Goal: Transaction & Acquisition: Purchase product/service

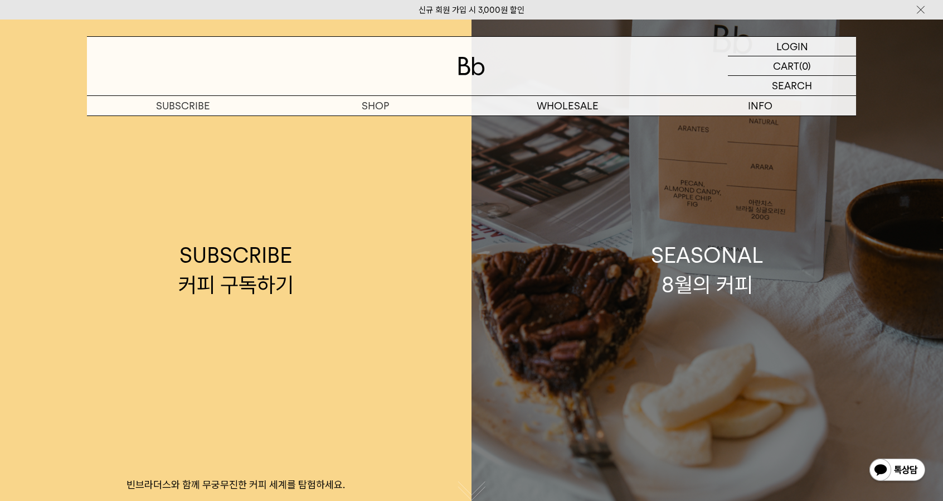
click at [739, 291] on div "SEASONAL 8월의 커피" at bounding box center [707, 269] width 113 height 59
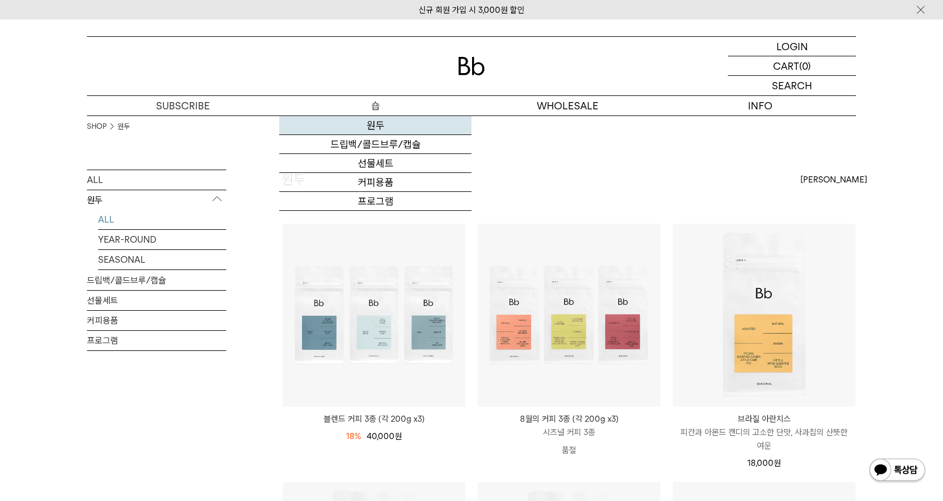
click at [378, 122] on link "원두" at bounding box center [375, 125] width 192 height 19
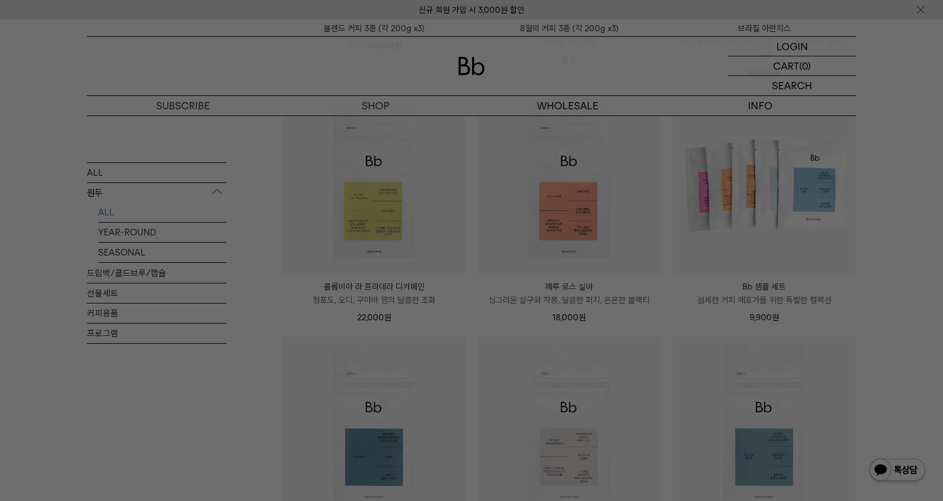
scroll to position [613, 0]
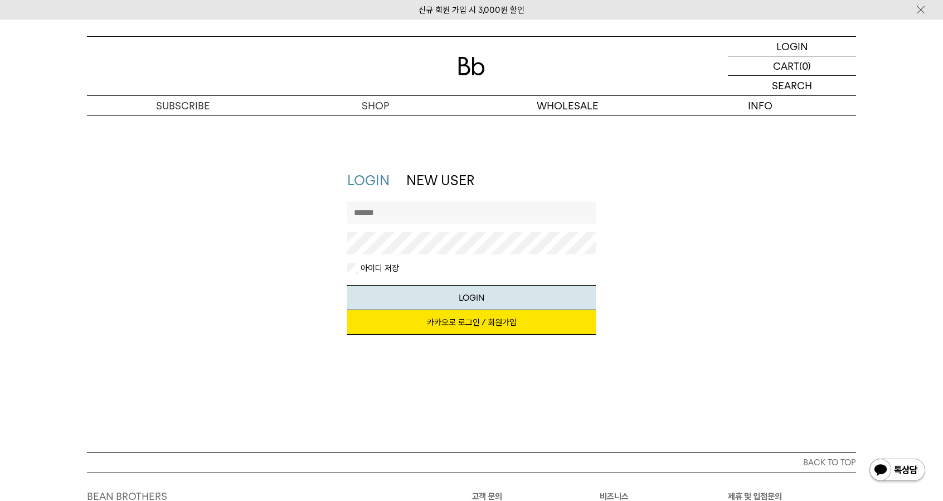
click at [455, 327] on link "카카오로 로그인 / 회원가입" at bounding box center [471, 322] width 249 height 25
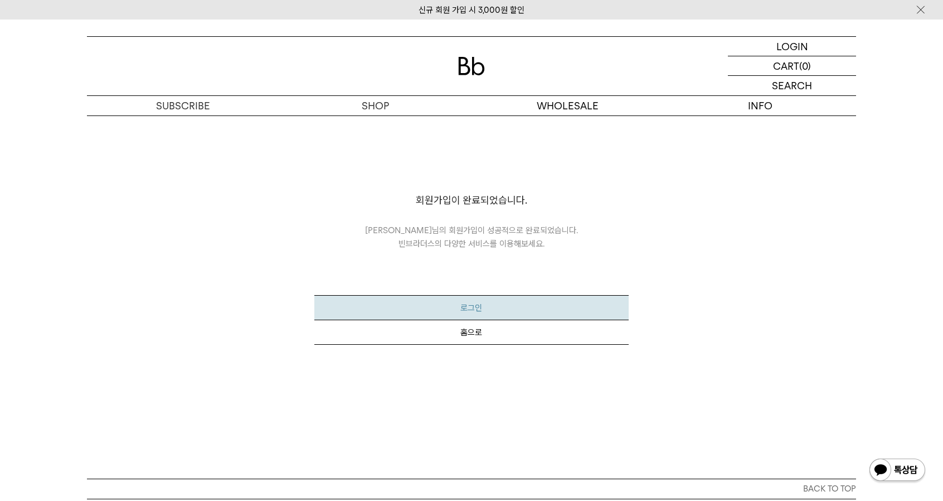
click at [502, 302] on button "로그인" at bounding box center [471, 307] width 314 height 25
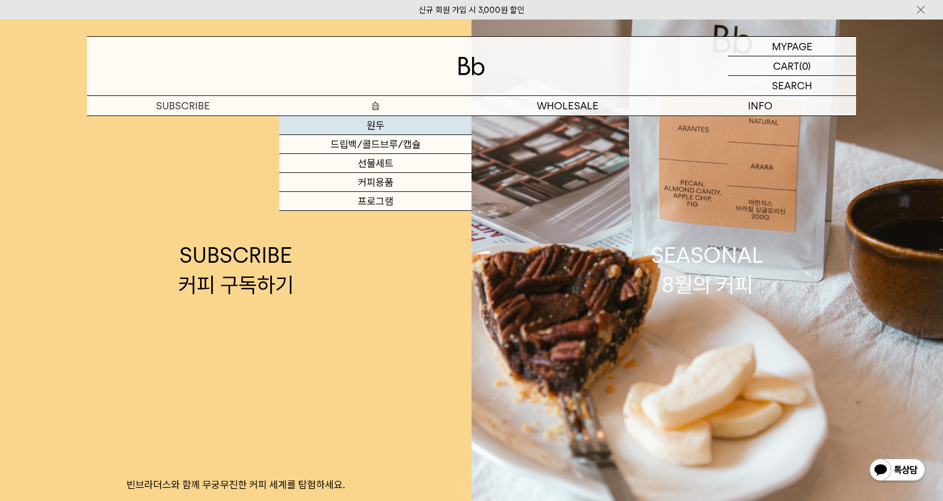
click at [376, 124] on link "원두" at bounding box center [375, 125] width 192 height 19
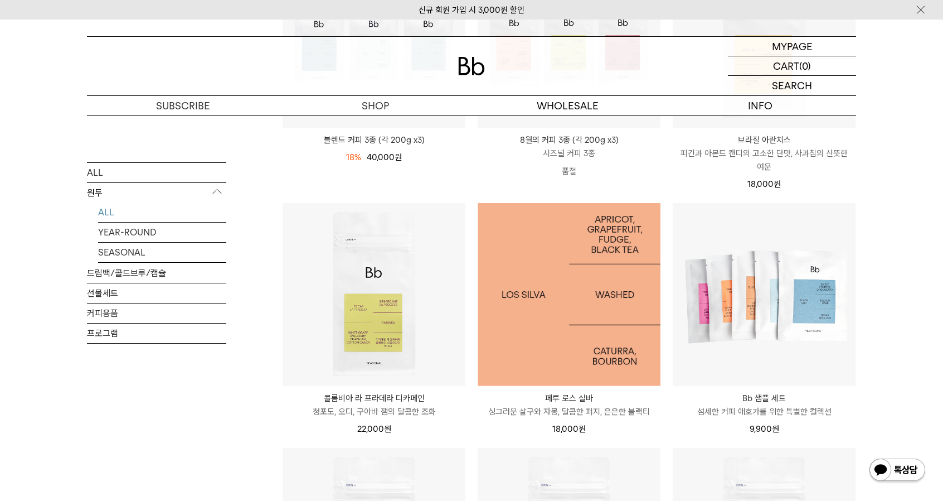
scroll to position [56, 0]
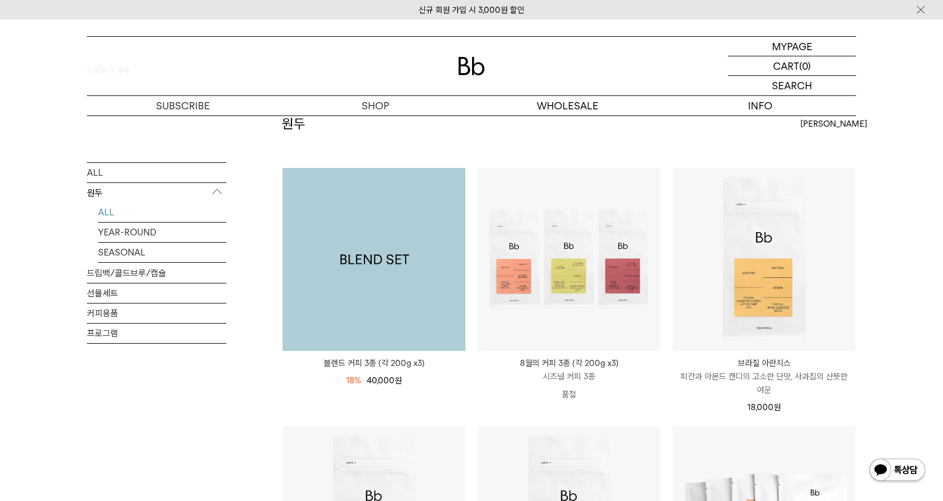
click at [382, 209] on img at bounding box center [374, 259] width 183 height 183
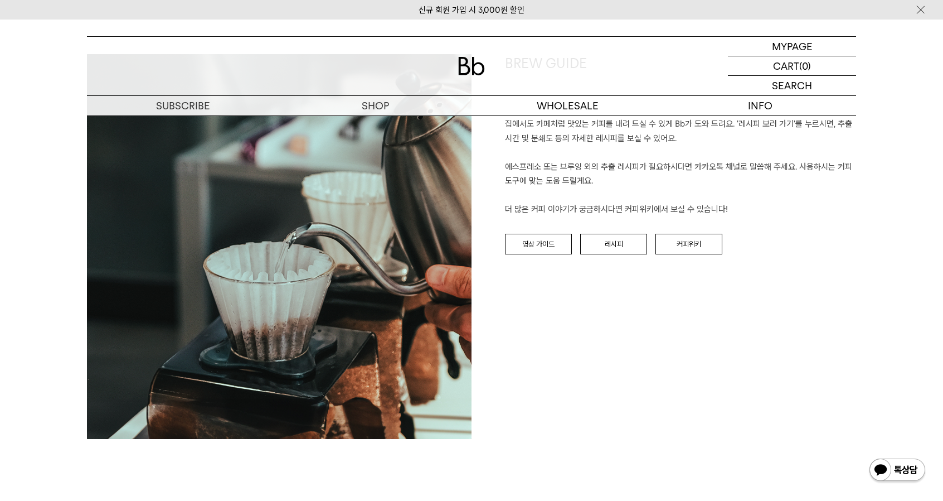
scroll to position [2787, 0]
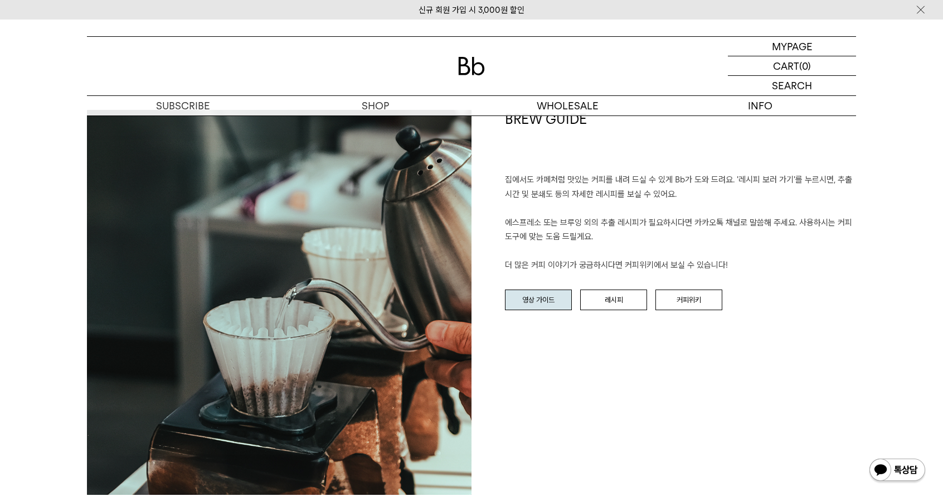
click at [527, 306] on link "영상 가이드" at bounding box center [538, 299] width 67 height 21
